Goal: Task Accomplishment & Management: Manage account settings

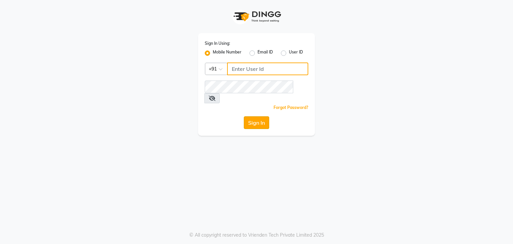
type input "8108848455"
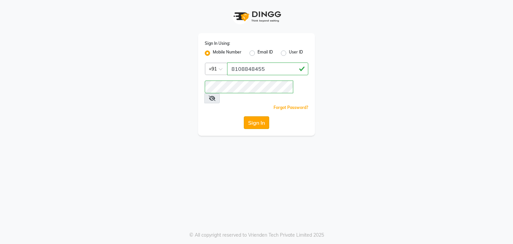
click at [257, 116] on button "Sign In" at bounding box center [256, 122] width 25 height 13
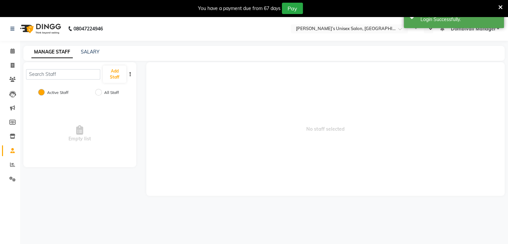
select select "en"
